Goal: Task Accomplishment & Management: Use online tool/utility

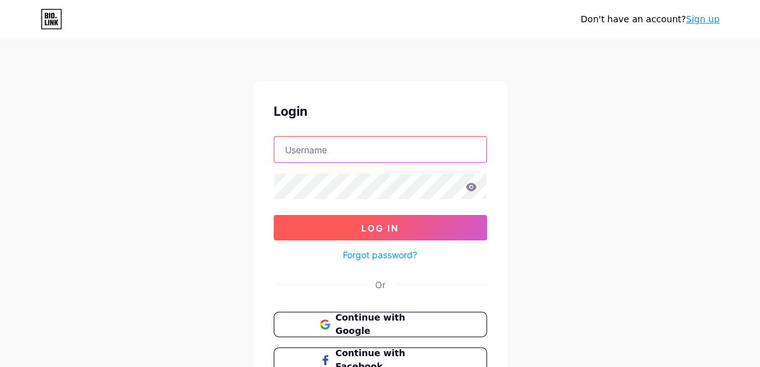
type input "ayhanerdm@gmail.com"
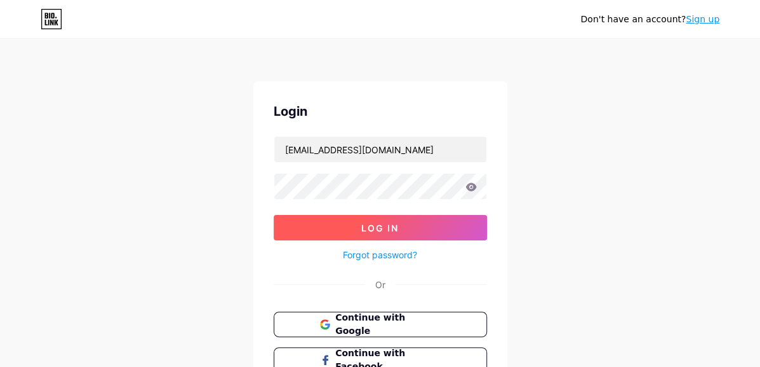
click at [386, 222] on span "Log In" at bounding box center [379, 227] width 37 height 11
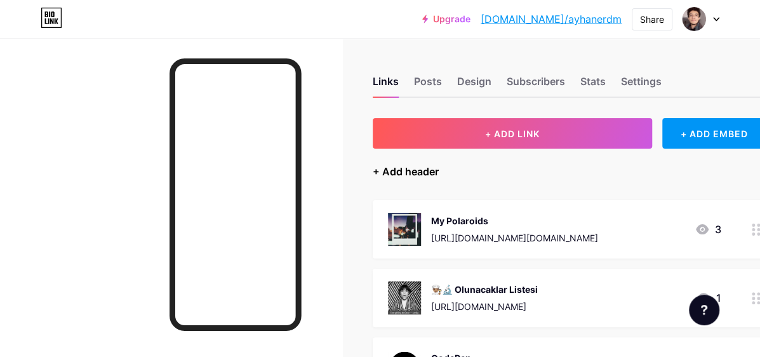
click at [429, 175] on div "+ Add header" at bounding box center [406, 171] width 66 height 15
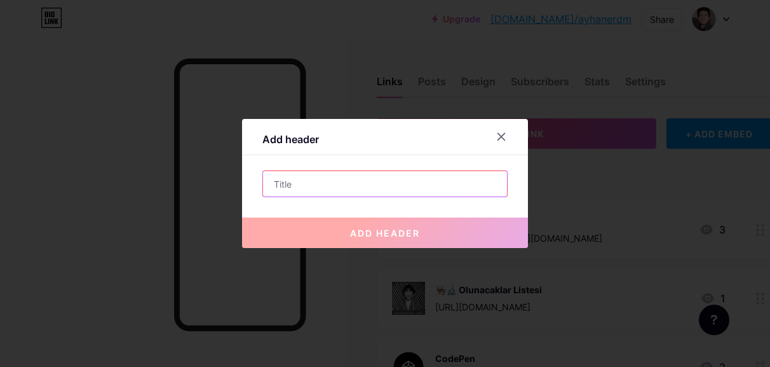
click at [414, 187] on input "text" at bounding box center [385, 183] width 244 height 25
click at [505, 141] on icon at bounding box center [501, 136] width 10 height 10
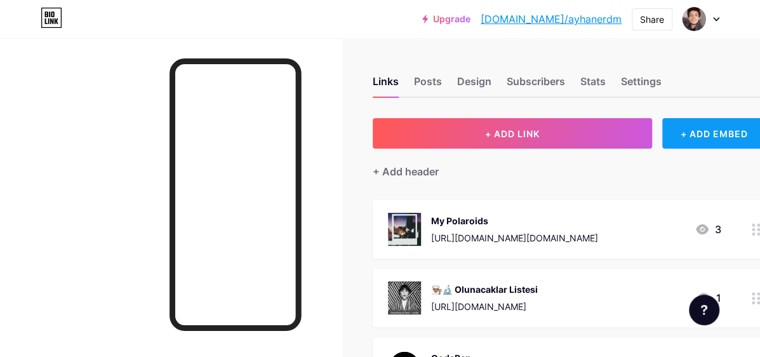
click at [689, 140] on div "+ ADD EMBED" at bounding box center [715, 133] width 105 height 30
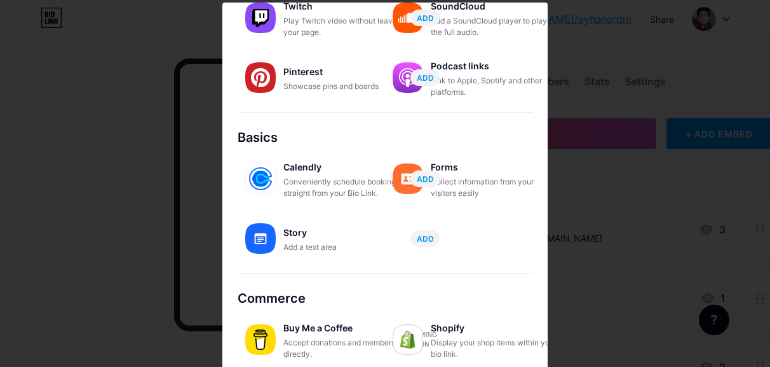
scroll to position [8, 0]
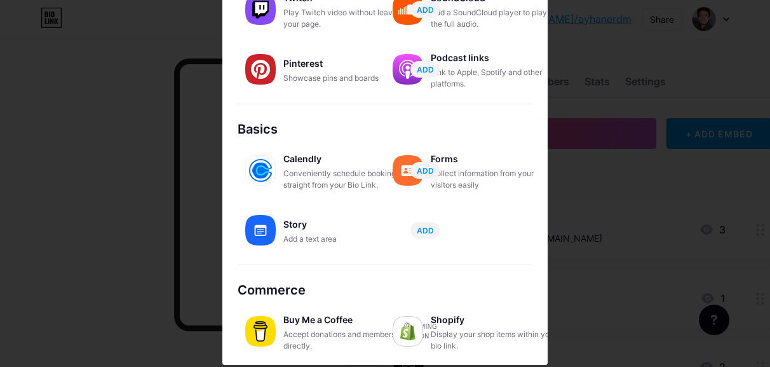
click at [273, 326] on div "Buy Me a Coffee Accept donations and memberships directly. Coming soon" at bounding box center [311, 331] width 147 height 51
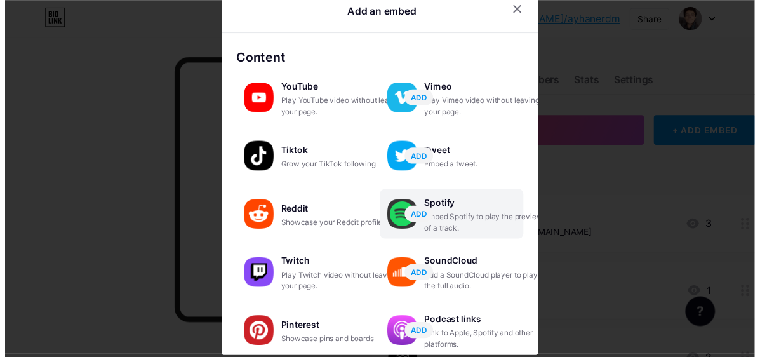
scroll to position [0, 0]
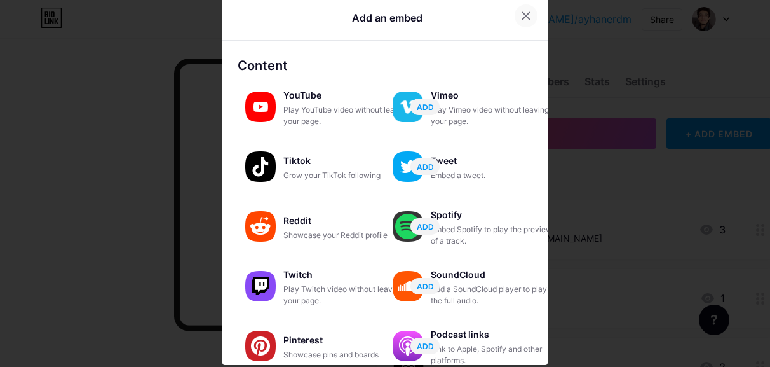
click at [523, 15] on icon at bounding box center [526, 16] width 7 height 7
